Goal: Information Seeking & Learning: Understand process/instructions

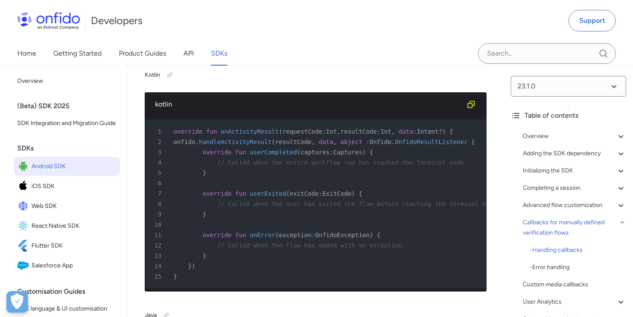
scroll to position [13943, 0]
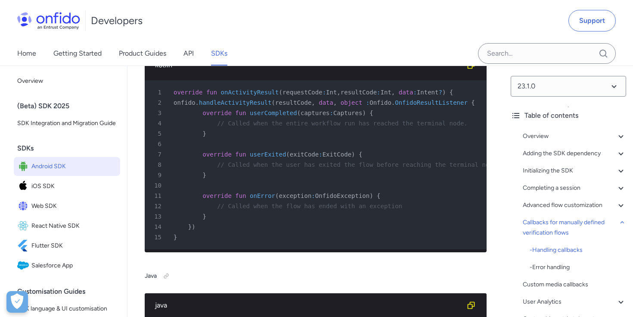
click at [255, 128] on pre "1 override fun onActivityResult ( requestCode : Int , resultCode : Int , data :…" at bounding box center [316, 164] width 342 height 169
click at [256, 96] on span "onActivityResult" at bounding box center [250, 92] width 58 height 7
copy span "onActivityResult"
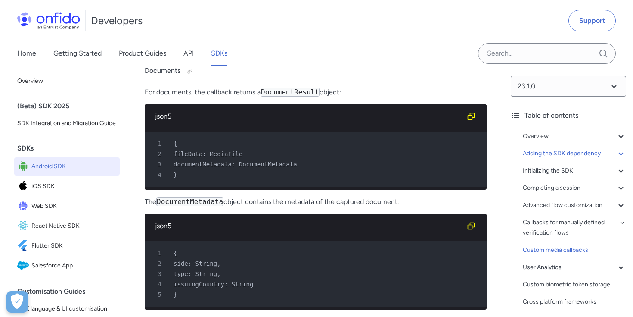
scroll to position [15719, 0]
